Goal: Communication & Community: Answer question/provide support

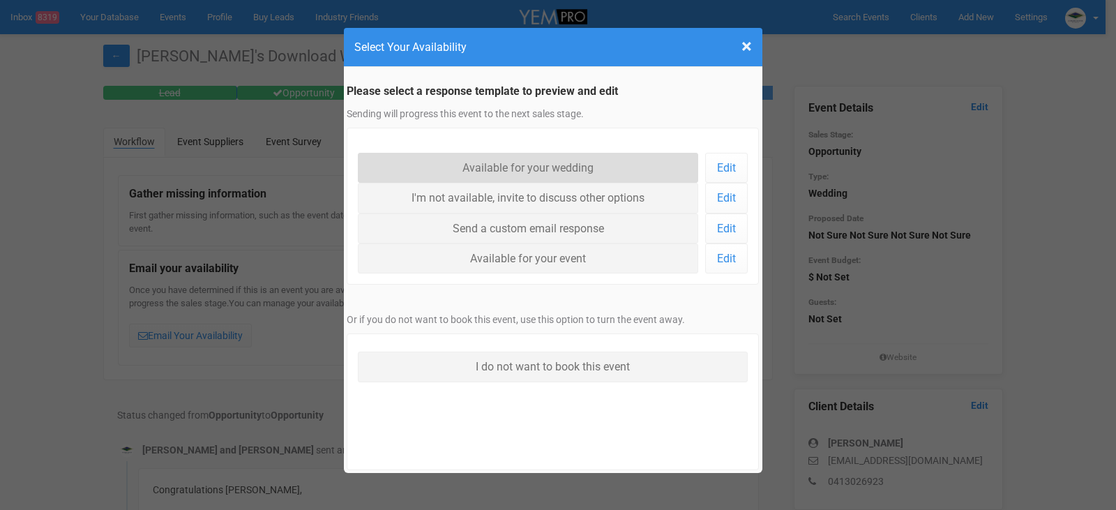
click at [581, 162] on link "Available for your wedding" at bounding box center [528, 168] width 341 height 30
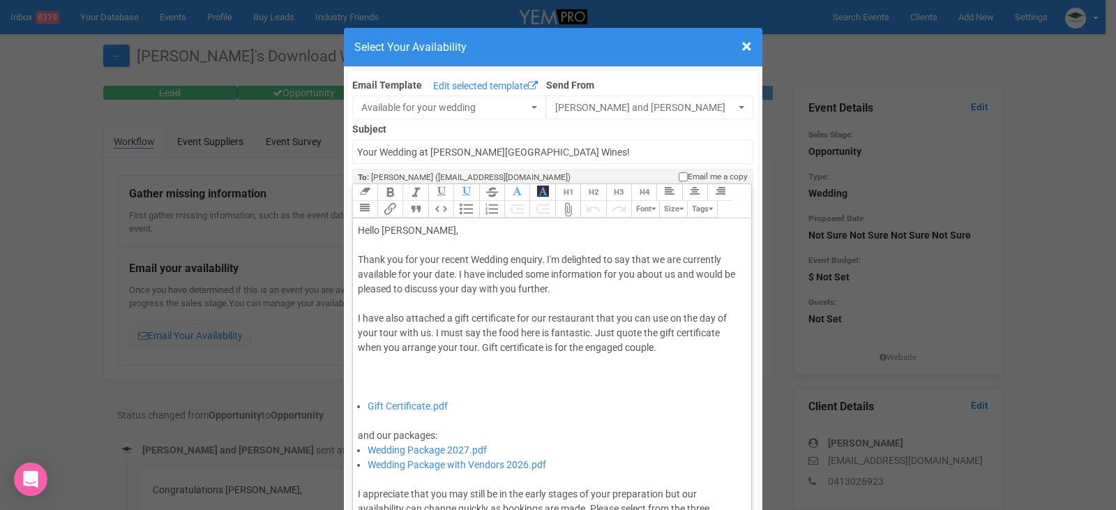
click at [449, 271] on div "Thank you for your recent Wedding enquiry. I'm delighted to say that we are cur…" at bounding box center [550, 325] width 384 height 146
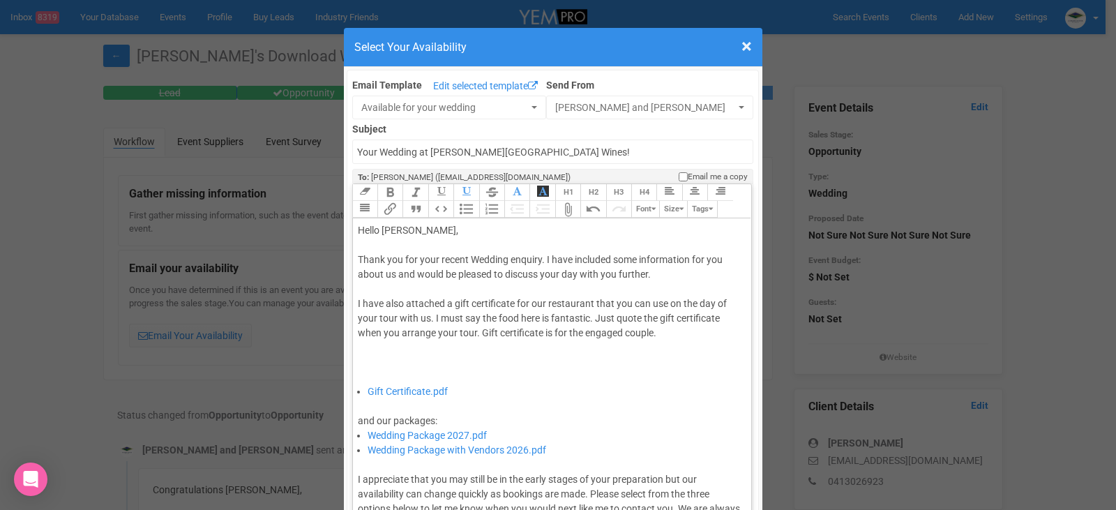
type trix-editor "<div>Hello [PERSON_NAME],&nbsp;</div><div><br></div><div>Thank you for your rec…"
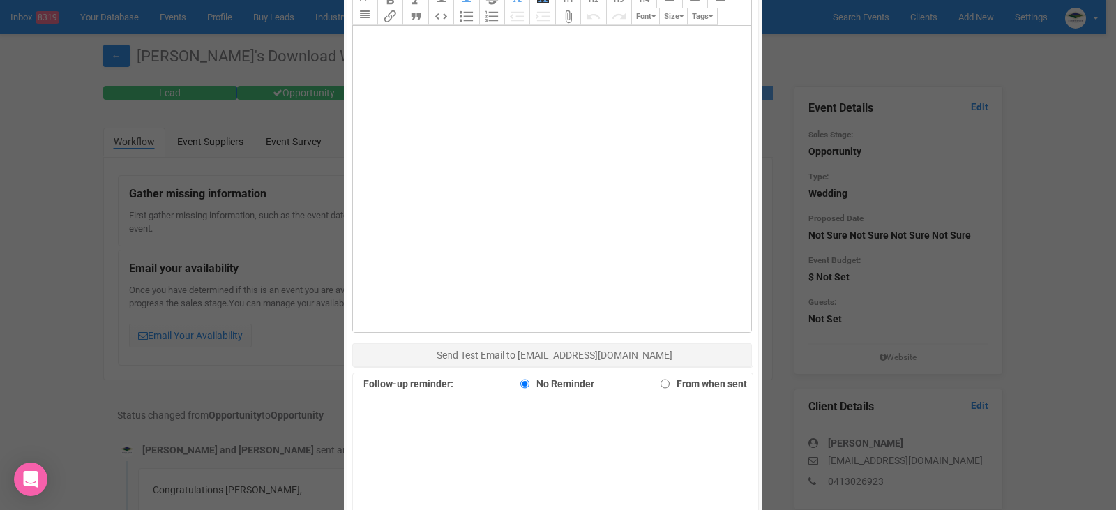
scroll to position [959, 0]
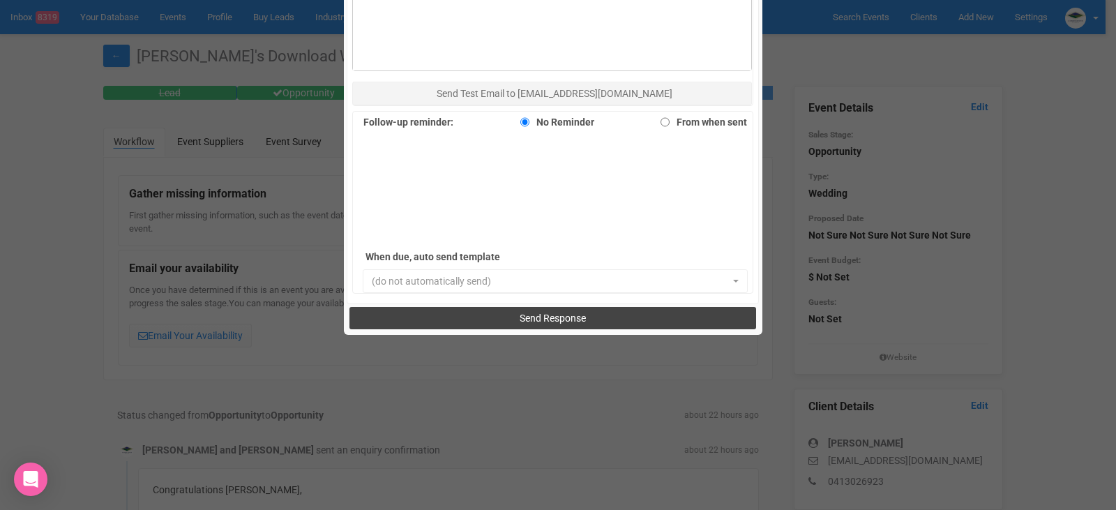
click at [556, 315] on span "Send Response" at bounding box center [553, 317] width 66 height 11
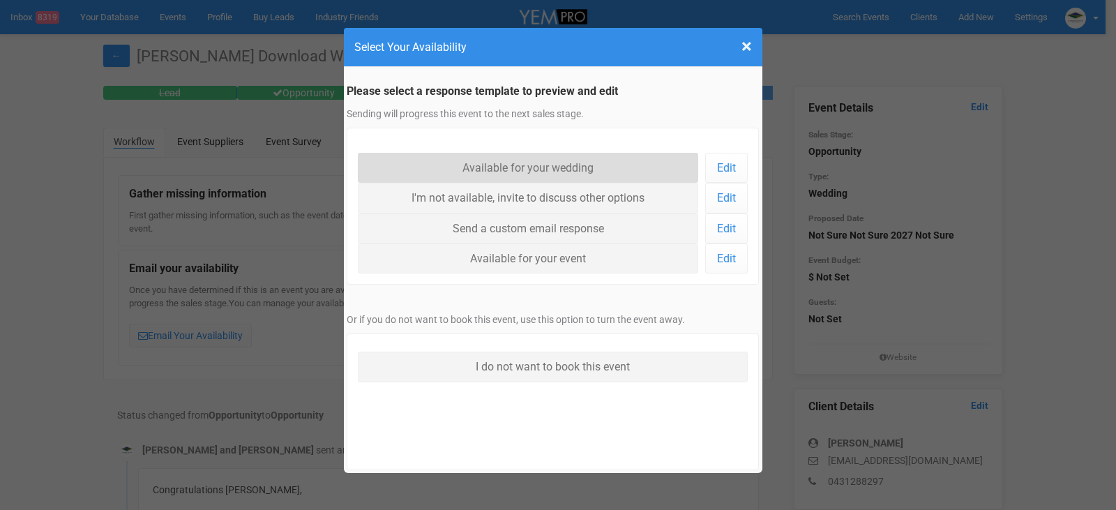
click at [578, 160] on link "Available for your wedding" at bounding box center [528, 168] width 341 height 30
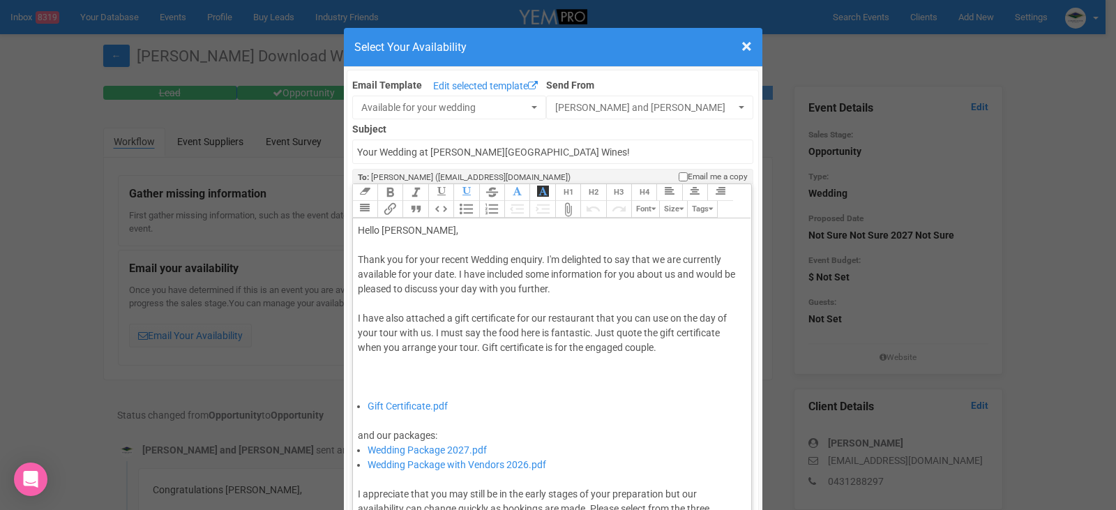
click at [452, 273] on div "Thank you for your recent Wedding enquiry. I'm delighted to say that we are cur…" at bounding box center [550, 325] width 384 height 146
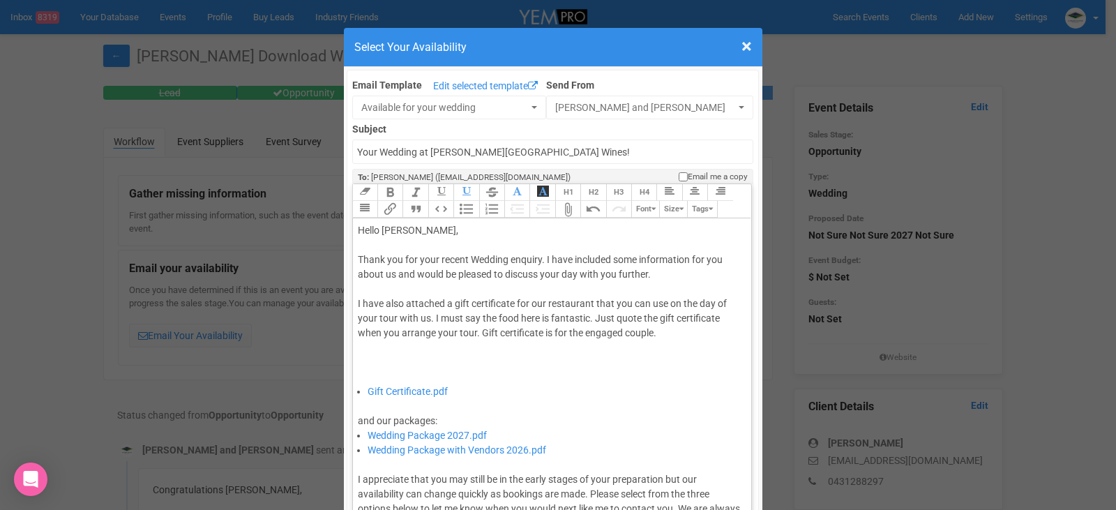
type trix-editor "<div>Hello Brodie,&nbsp;</div><div><br></div><div>Thank you for your recent Wed…"
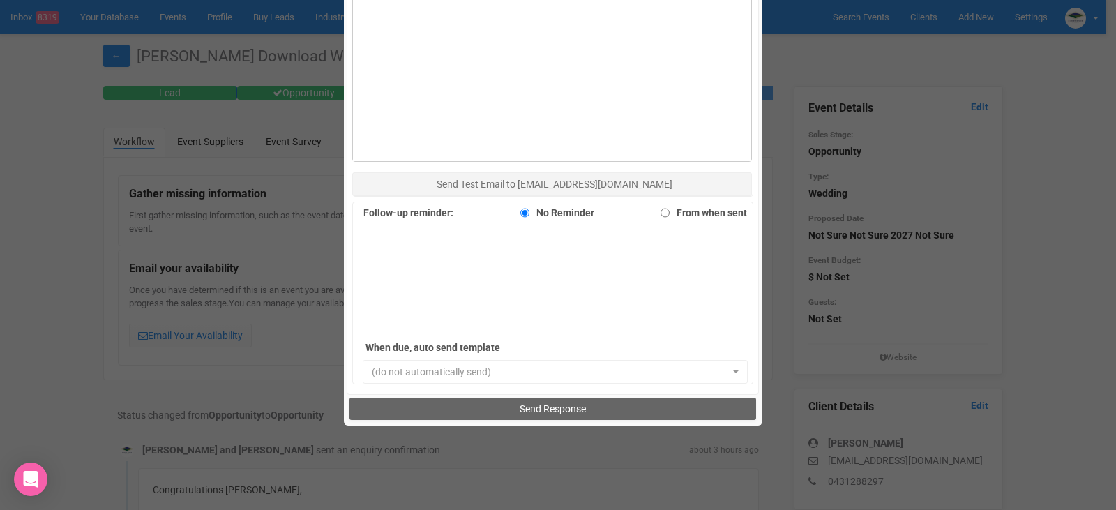
scroll to position [959, 0]
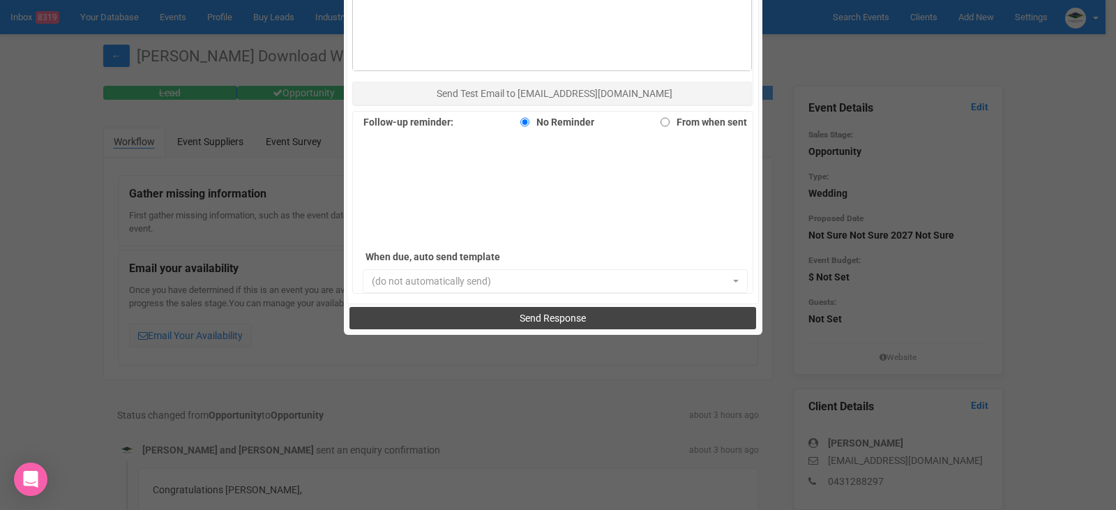
click at [512, 314] on button "Send Response" at bounding box center [552, 318] width 407 height 22
